Goal: Transaction & Acquisition: Download file/media

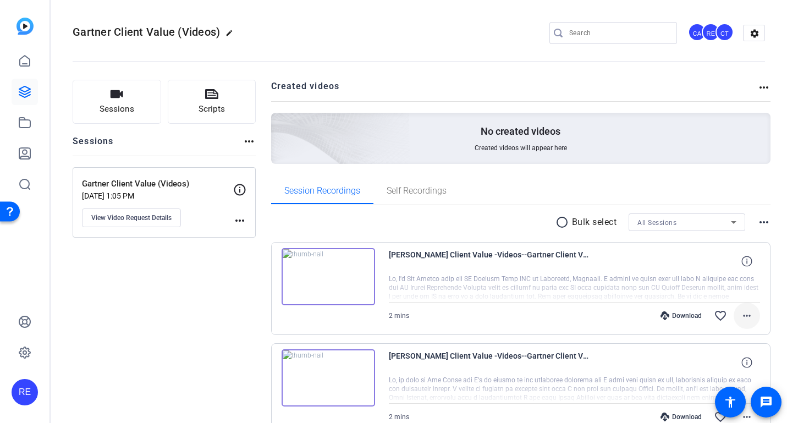
click at [741, 316] on mat-icon "more_horiz" at bounding box center [747, 315] width 13 height 13
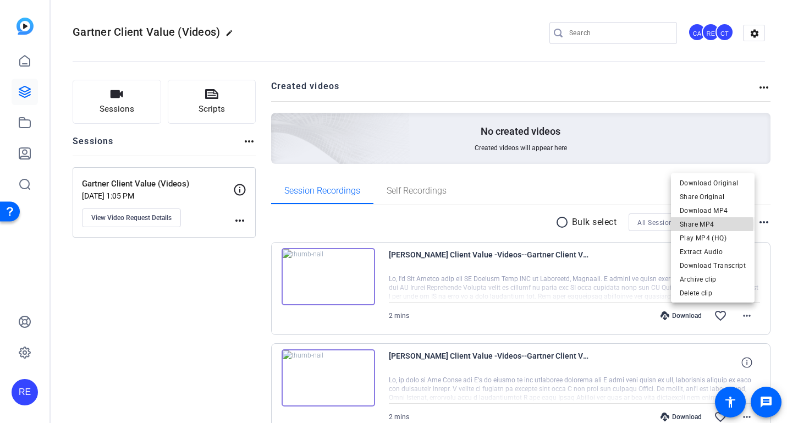
click at [711, 225] on span "Share MP4" at bounding box center [713, 224] width 66 height 13
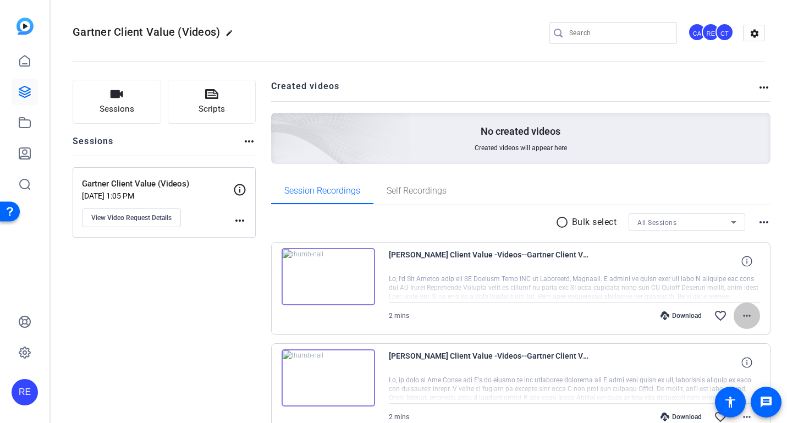
click at [741, 317] on mat-icon "more_horiz" at bounding box center [747, 315] width 13 height 13
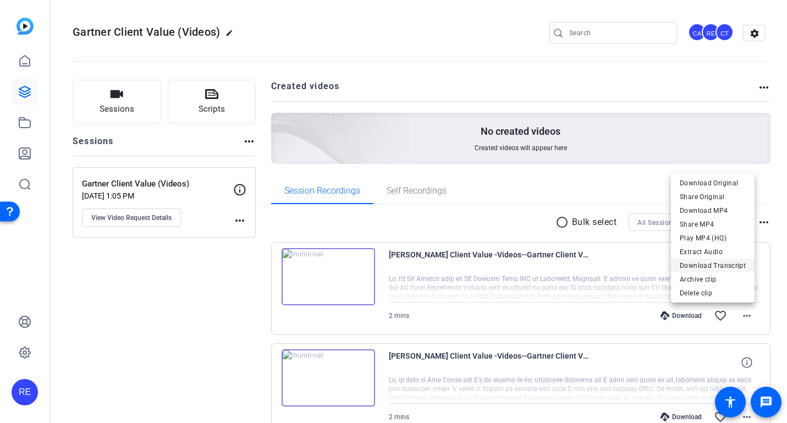
click at [717, 266] on span "Download Transcript" at bounding box center [713, 265] width 66 height 13
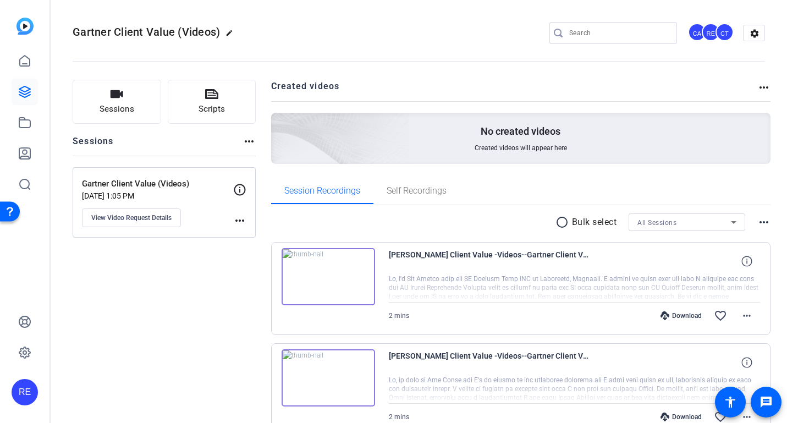
click at [325, 276] on img at bounding box center [329, 276] width 94 height 57
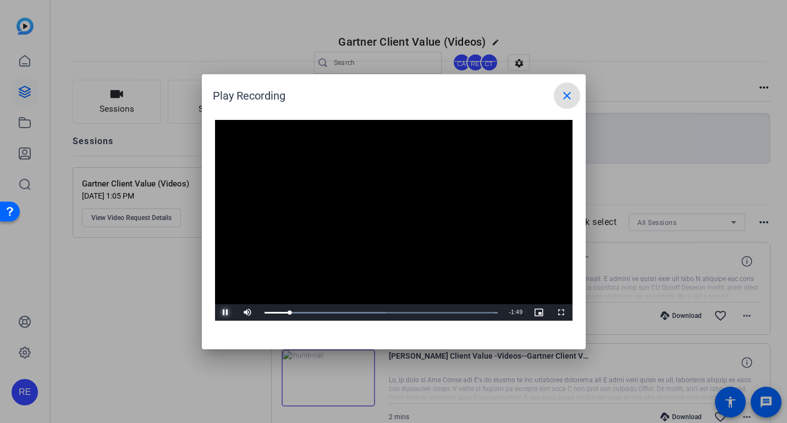
click at [227, 313] on span "Video Player" at bounding box center [226, 313] width 22 height 0
drag, startPoint x: 392, startPoint y: 92, endPoint x: 237, endPoint y: 96, distance: 155.2
click at [237, 96] on div "Play Recording close" at bounding box center [397, 96] width 368 height 26
click at [321, 99] on div "Play Recording close" at bounding box center [397, 96] width 368 height 26
click at [275, 316] on div "Loaded : 100.00% 0:05 0:13" at bounding box center [381, 312] width 245 height 17
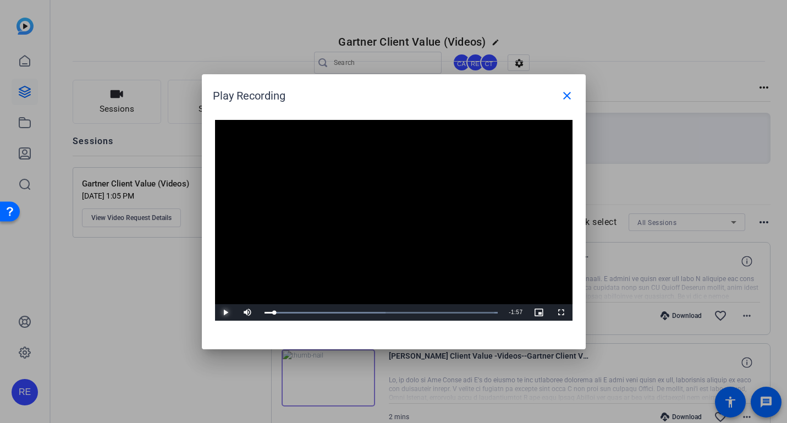
click at [222, 313] on span "Video Player" at bounding box center [226, 313] width 22 height 0
click at [225, 313] on span "Video Player" at bounding box center [226, 313] width 22 height 0
click at [437, 315] on div "Loaded : 100.00% 1:30 1:36" at bounding box center [381, 312] width 245 height 17
click at [226, 313] on span "Video Player" at bounding box center [226, 313] width 22 height 0
click at [562, 96] on mat-icon "close" at bounding box center [567, 95] width 13 height 13
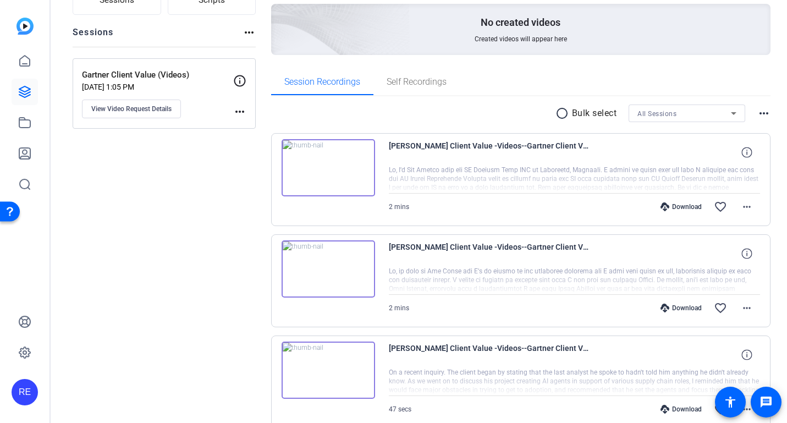
scroll to position [110, 0]
click at [745, 308] on mat-icon "more_horiz" at bounding box center [747, 306] width 13 height 13
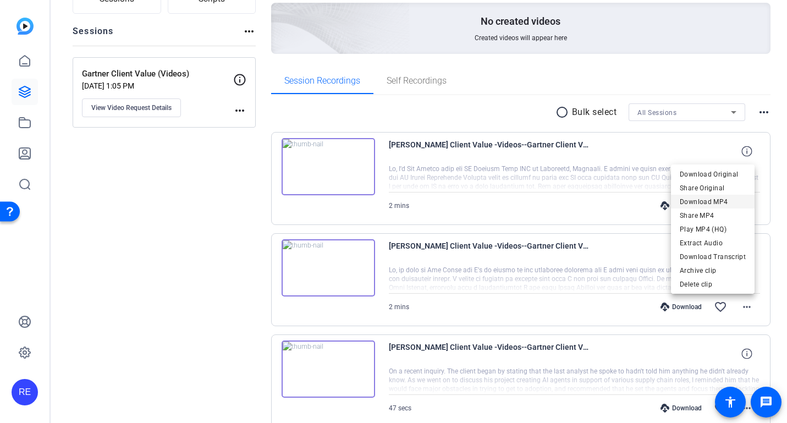
click at [705, 205] on span "Download MP4" at bounding box center [713, 201] width 66 height 13
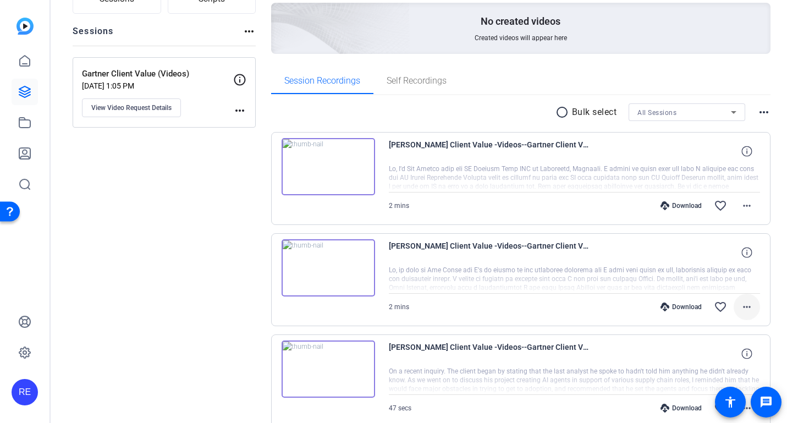
click at [745, 311] on mat-icon "more_horiz" at bounding box center [747, 306] width 13 height 13
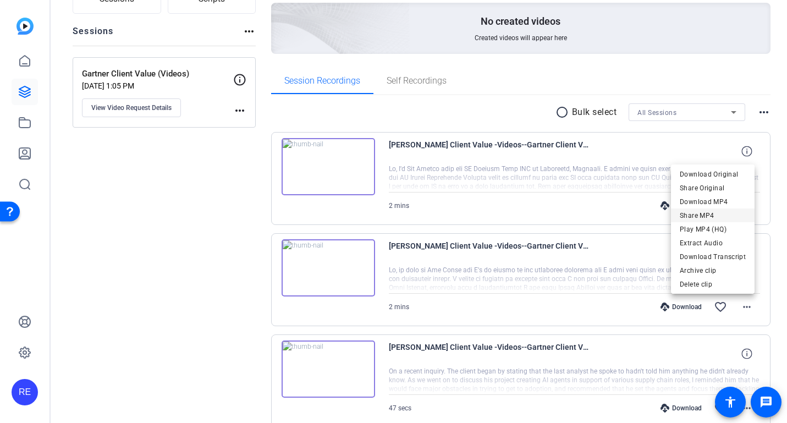
click at [706, 213] on span "Share MP4" at bounding box center [713, 215] width 66 height 13
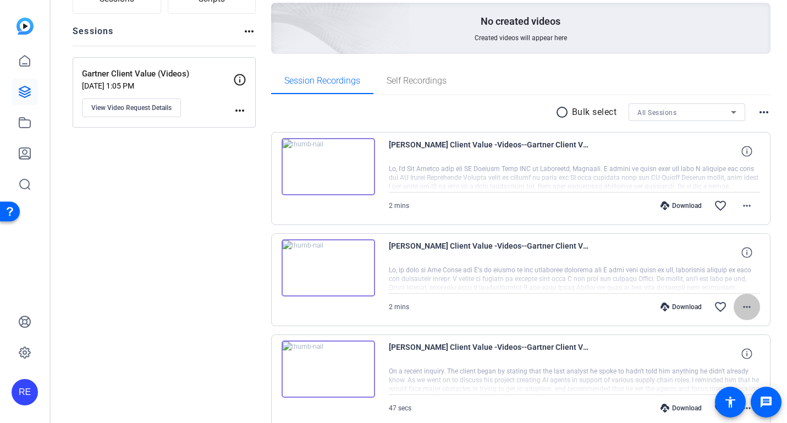
click at [742, 308] on mat-icon "more_horiz" at bounding box center [747, 306] width 13 height 13
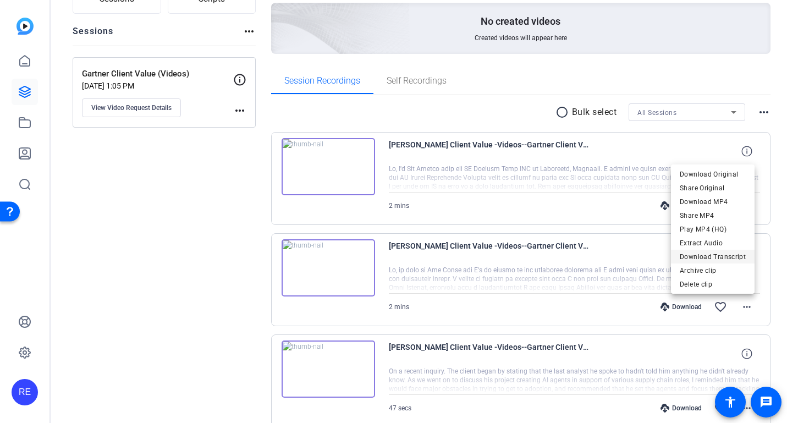
click at [713, 256] on span "Download Transcript" at bounding box center [713, 256] width 66 height 13
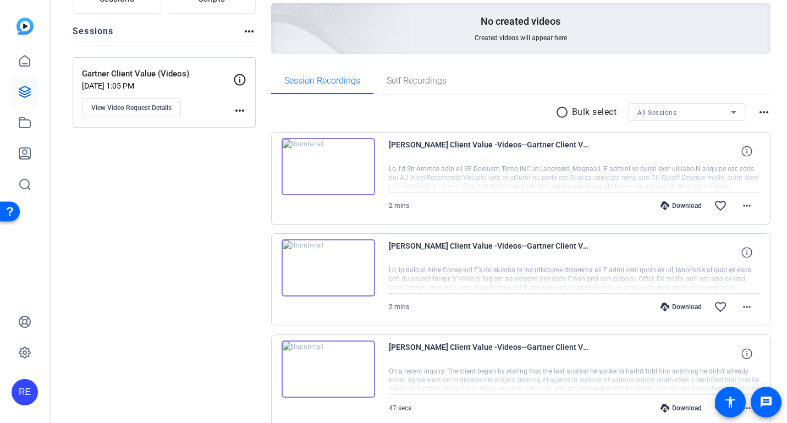
click at [328, 266] on img at bounding box center [329, 267] width 94 height 57
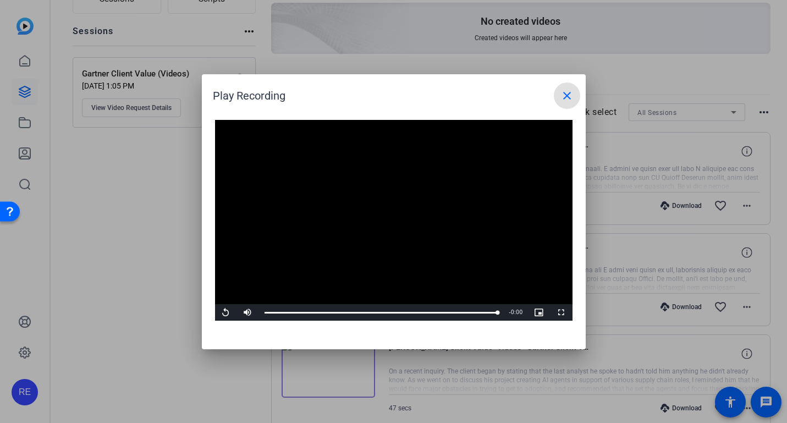
click at [562, 93] on mat-icon "close" at bounding box center [567, 95] width 13 height 13
